Goal: Information Seeking & Learning: Learn about a topic

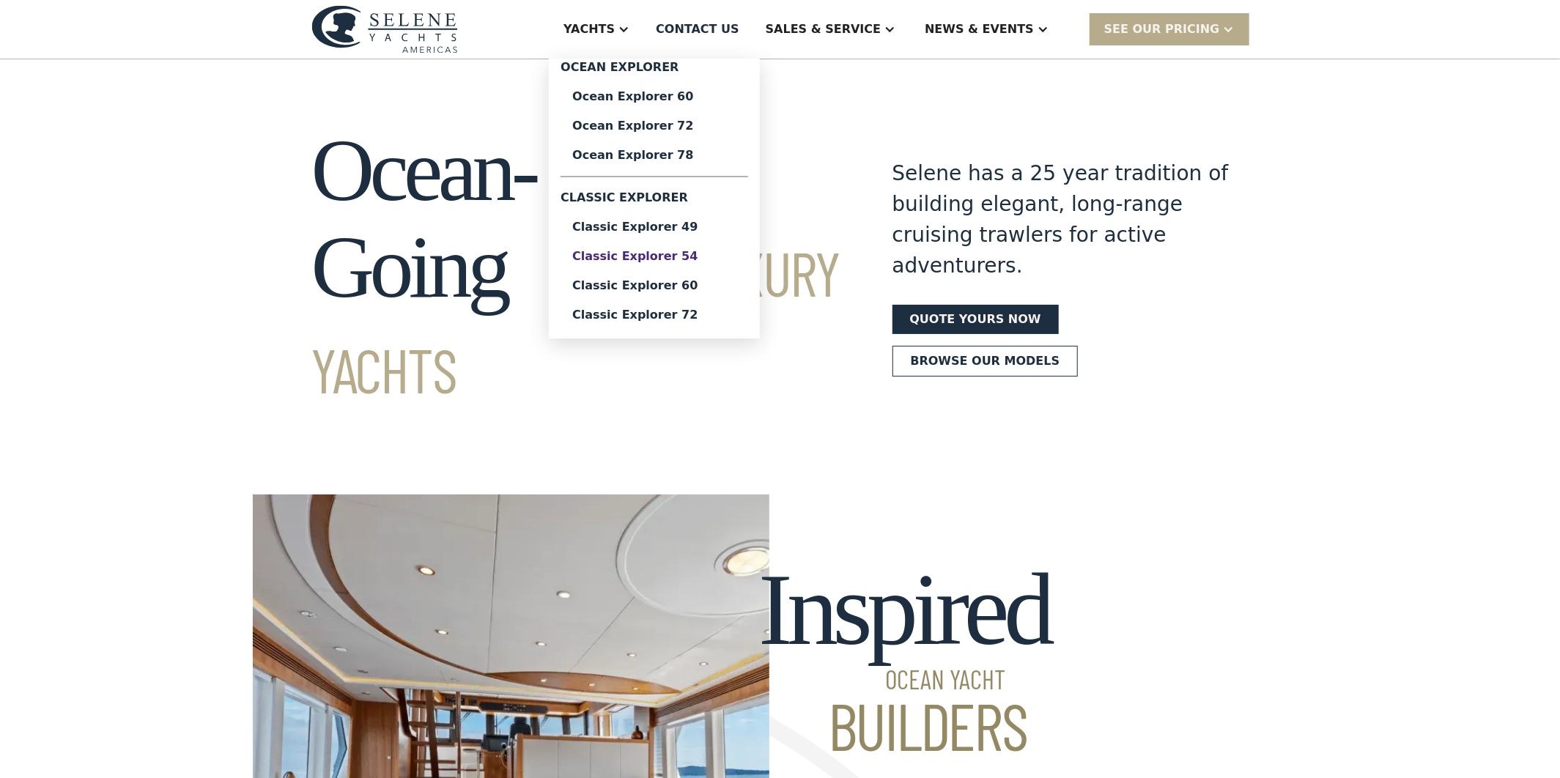
click at [734, 259] on div "Classic Explorer 54" at bounding box center [654, 257] width 164 height 12
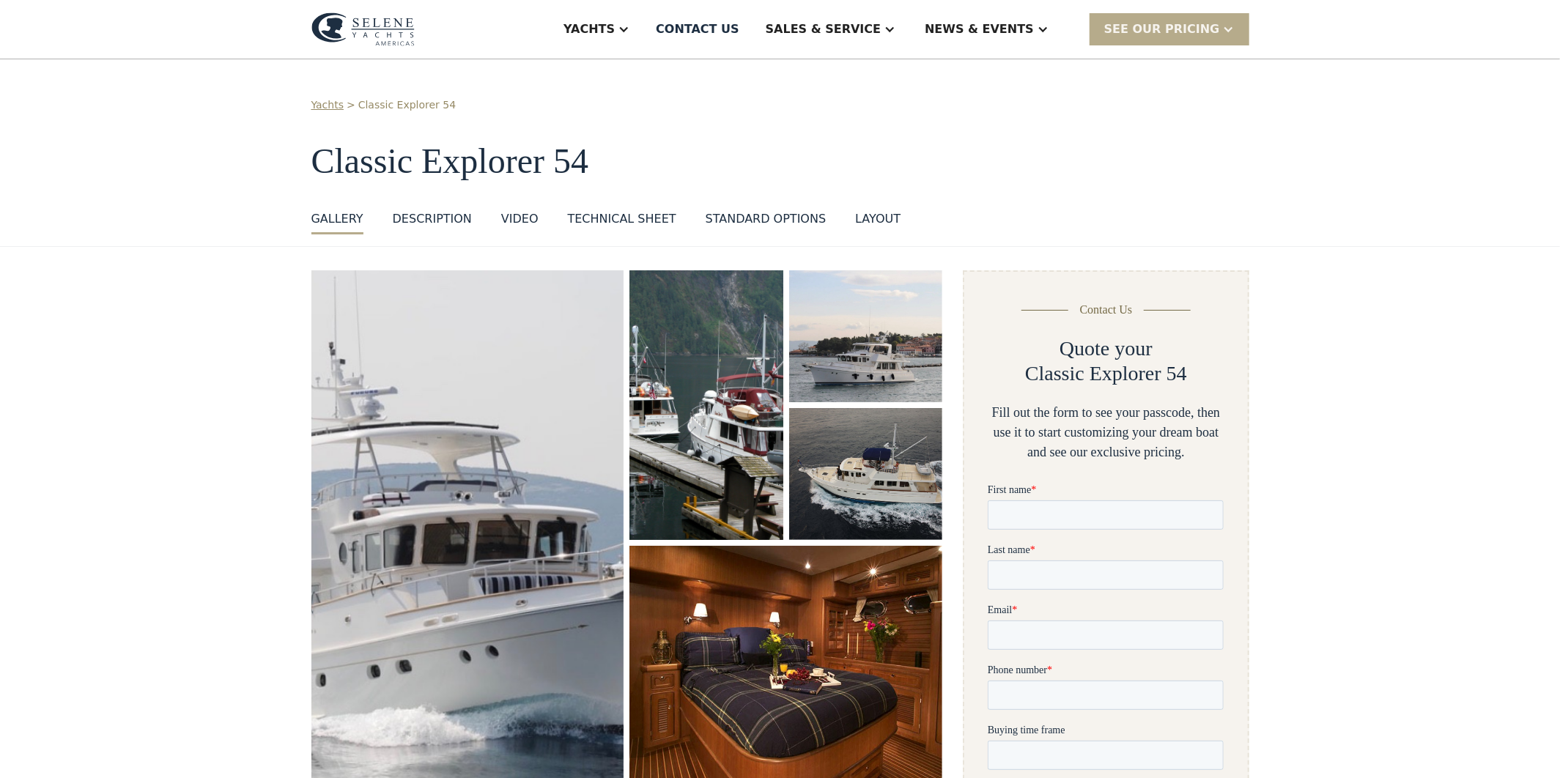
click at [616, 237] on div "Yachts > Classic Explorer 54 Classic Explorer 54 GALLERY GALLERY VIRTUAL TOUR D…" at bounding box center [780, 153] width 1560 height 188
click at [616, 229] on link "Technical sheet" at bounding box center [622, 222] width 108 height 24
